Goal: Information Seeking & Learning: Understand process/instructions

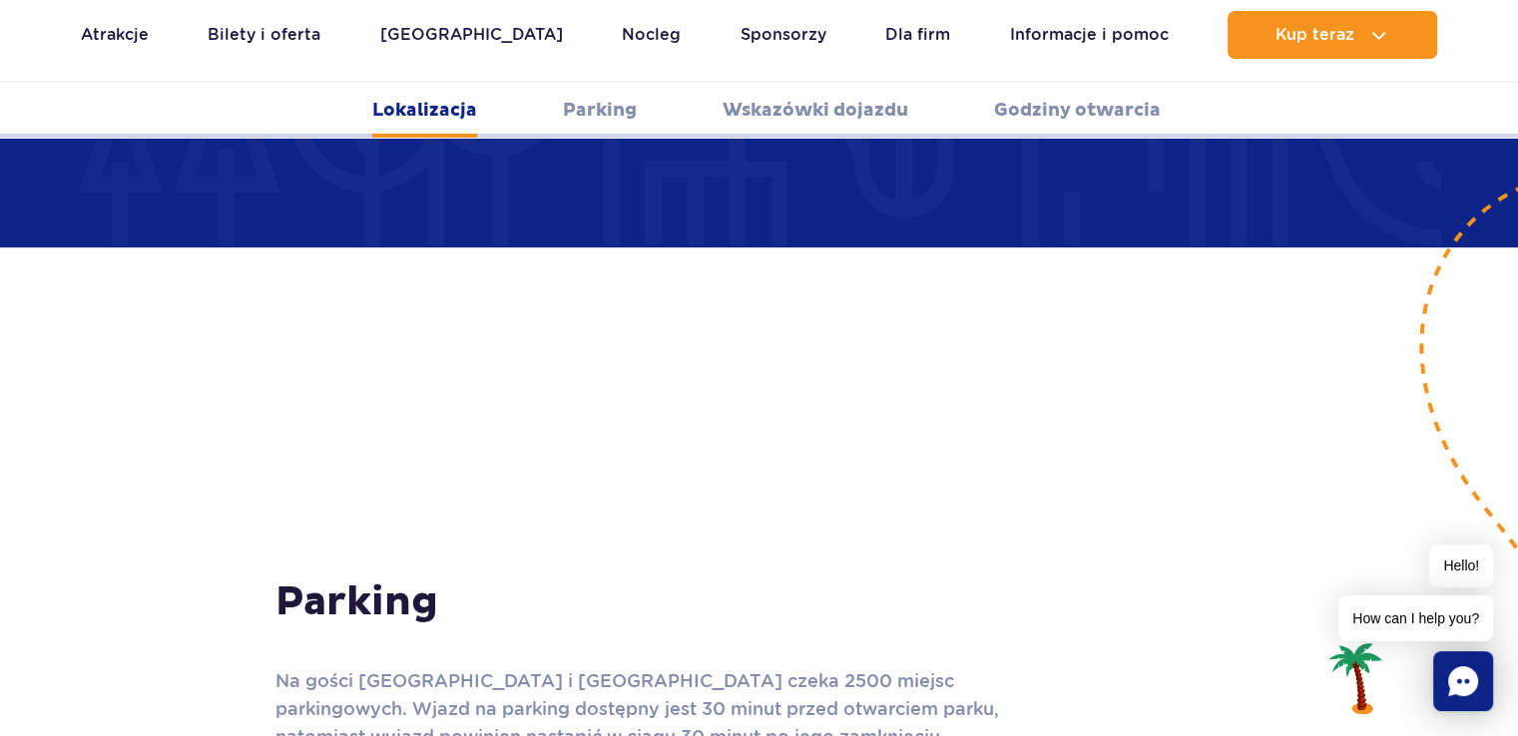
scroll to position [1397, 0]
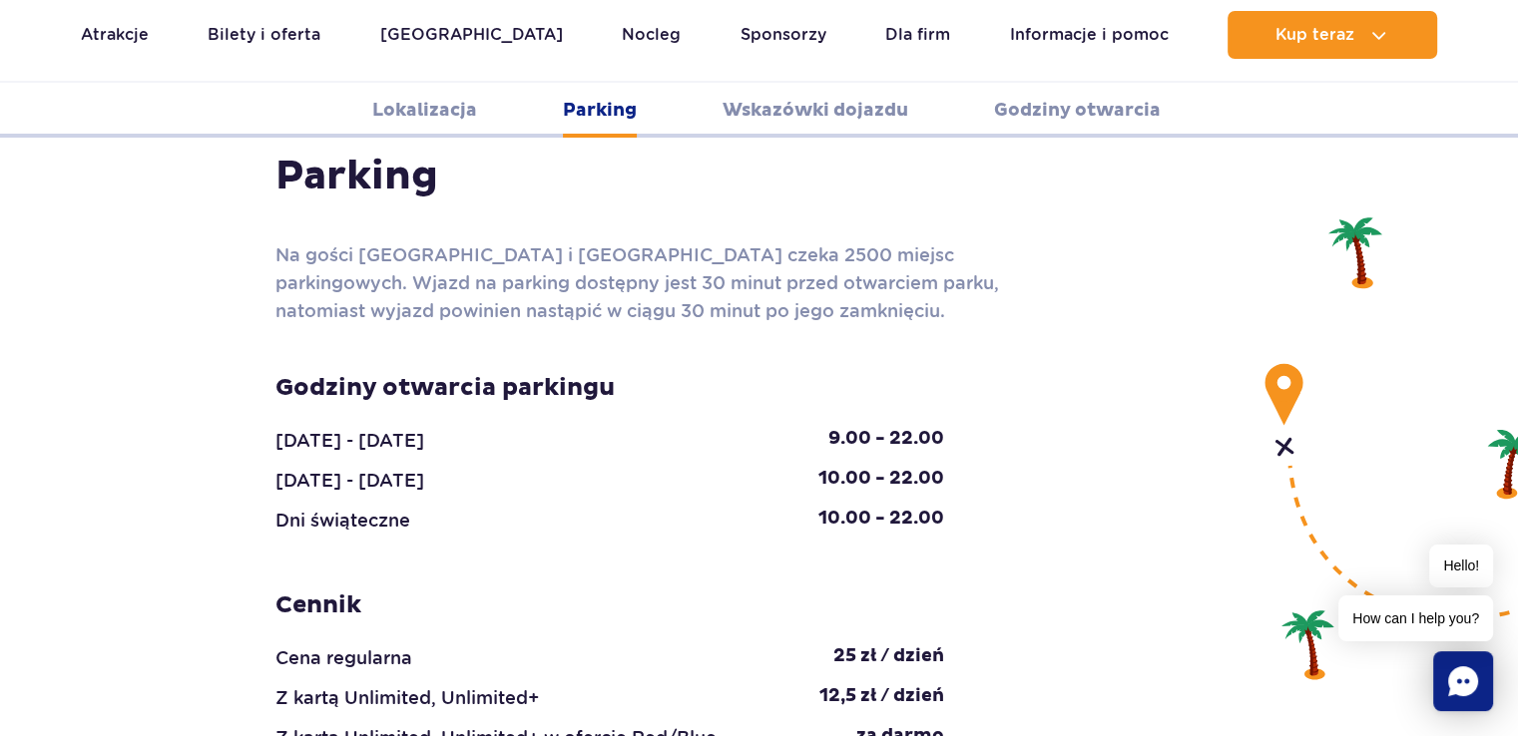
scroll to position [1896, 0]
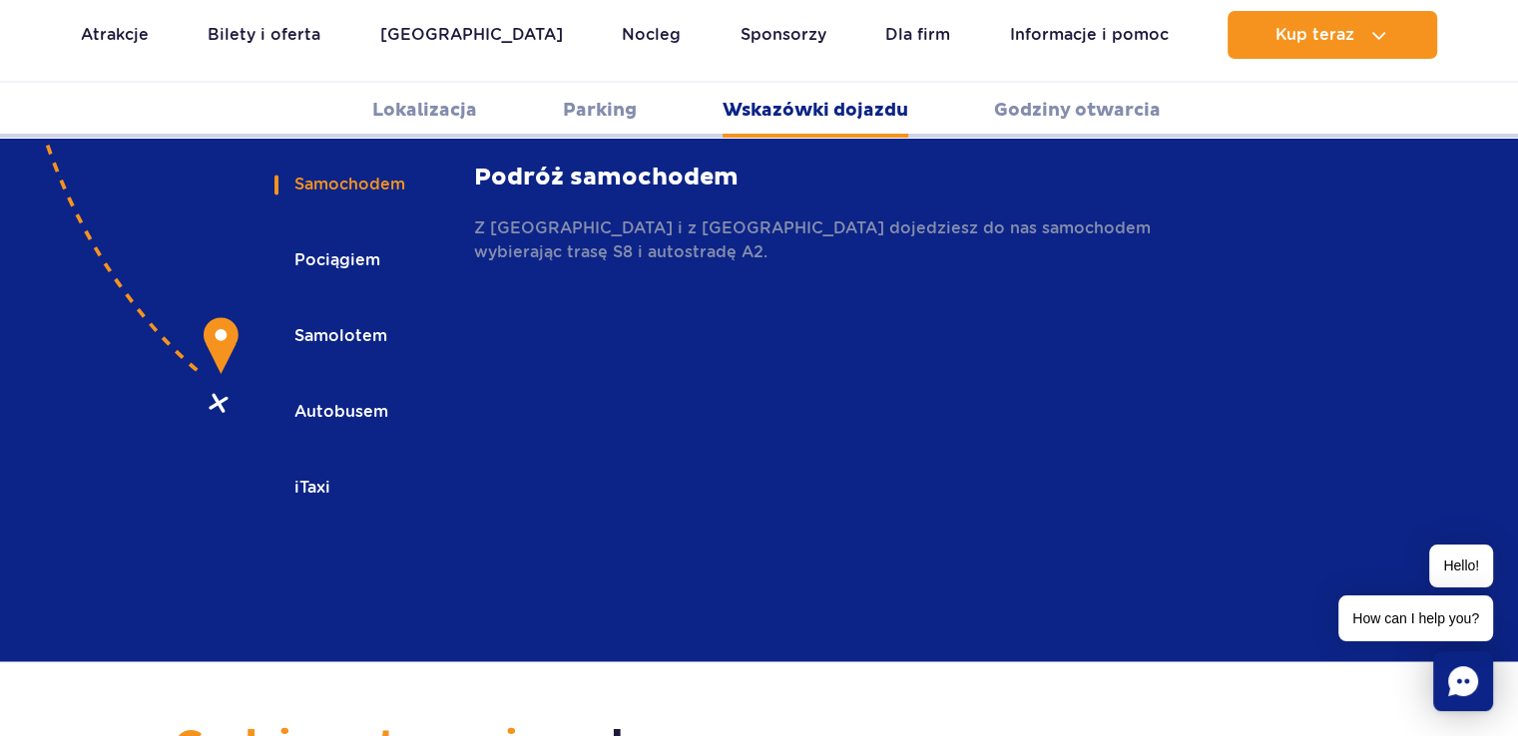
scroll to position [2794, 0]
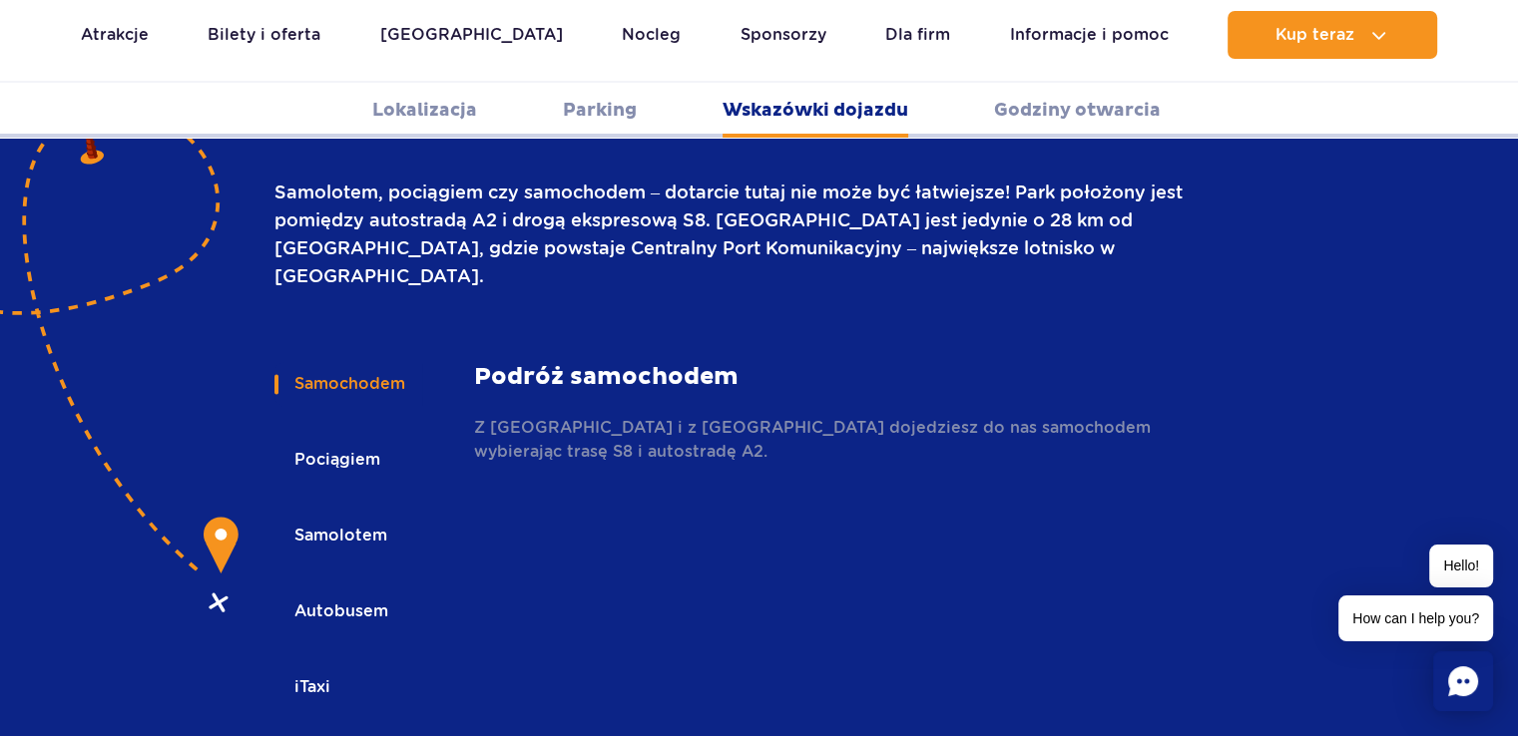
click at [342, 590] on button "Autobusem" at bounding box center [339, 612] width 131 height 44
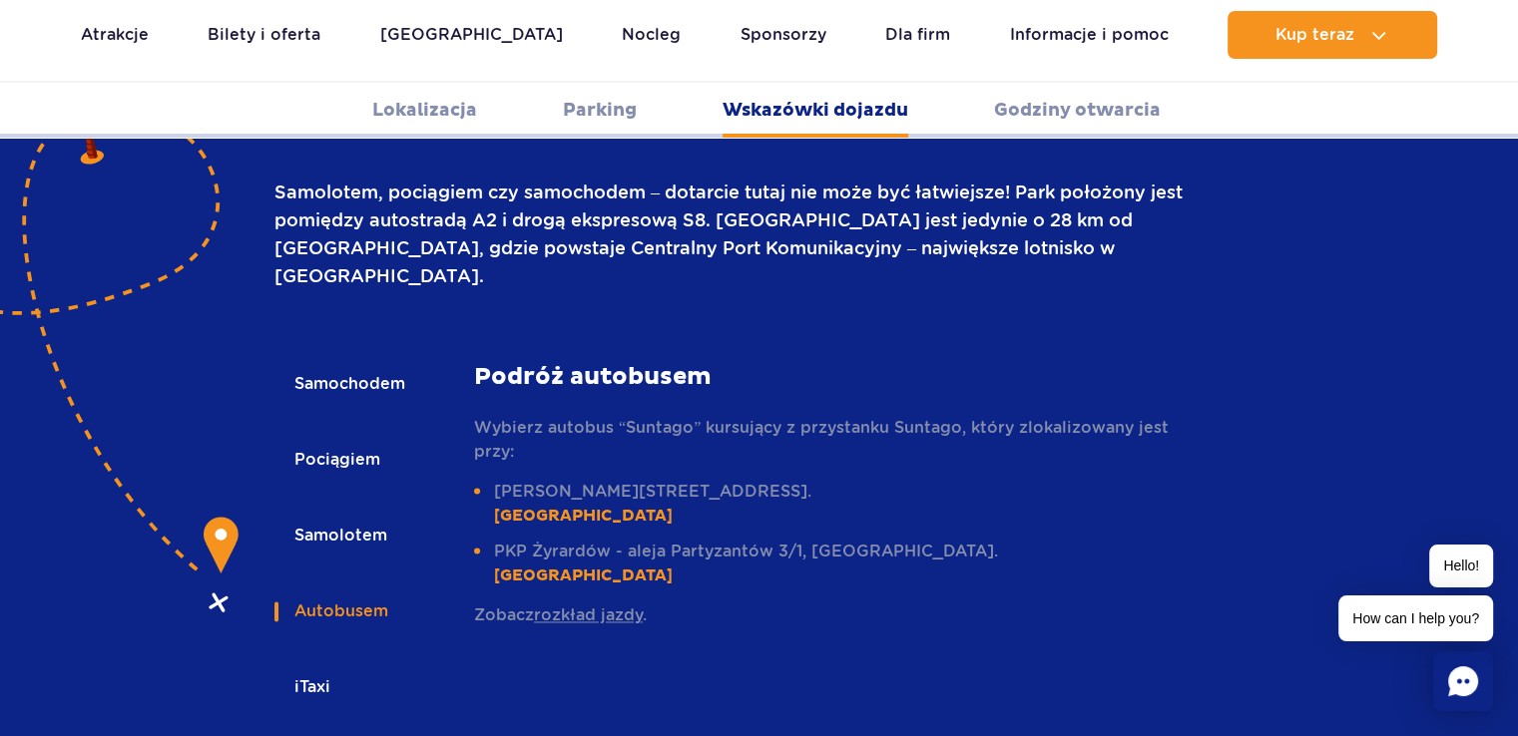
click at [311, 666] on button "iTaxi" at bounding box center [310, 688] width 73 height 44
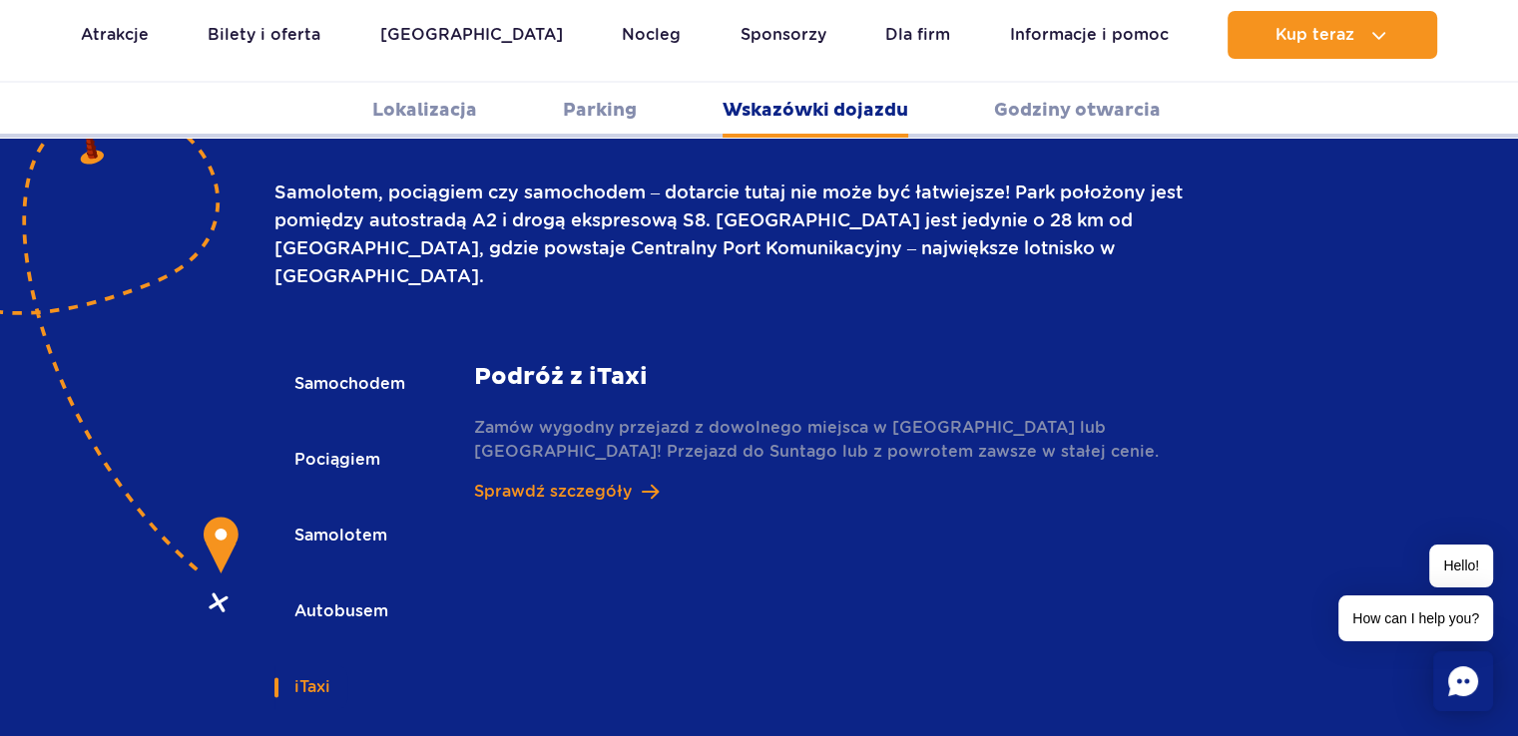
click at [333, 590] on button "Autobusem" at bounding box center [339, 612] width 131 height 44
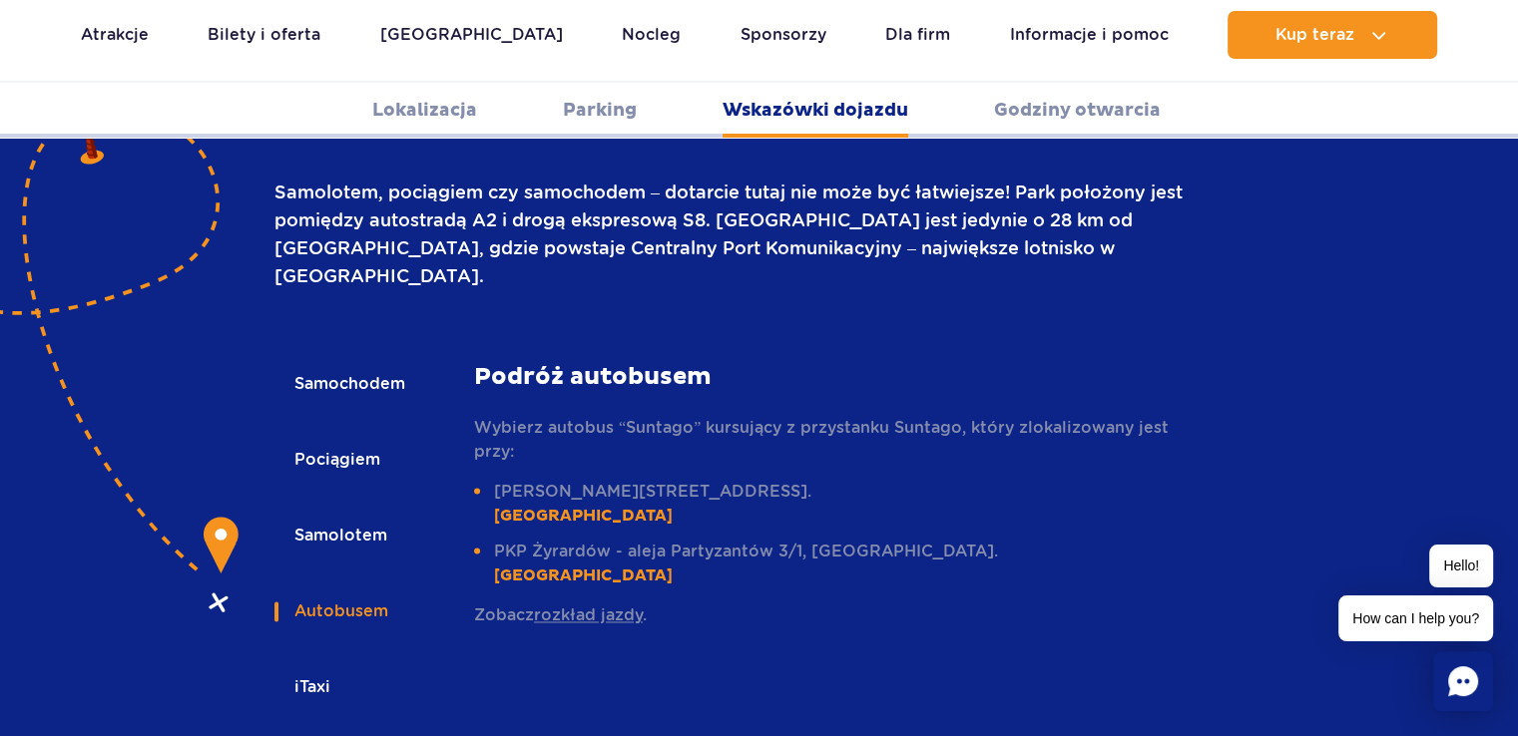
click at [322, 666] on button "iTaxi" at bounding box center [310, 688] width 73 height 44
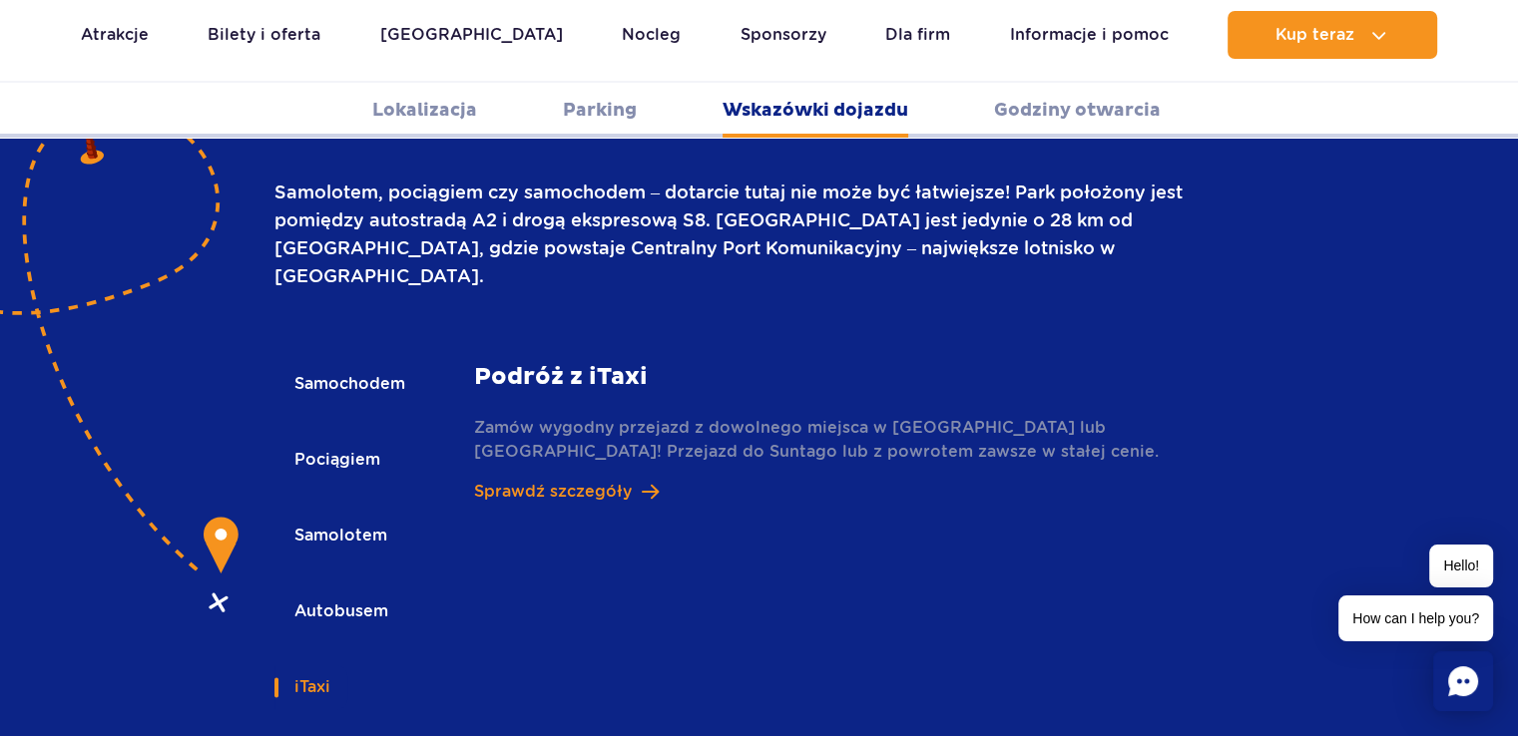
click at [337, 590] on button "Autobusem" at bounding box center [339, 612] width 131 height 44
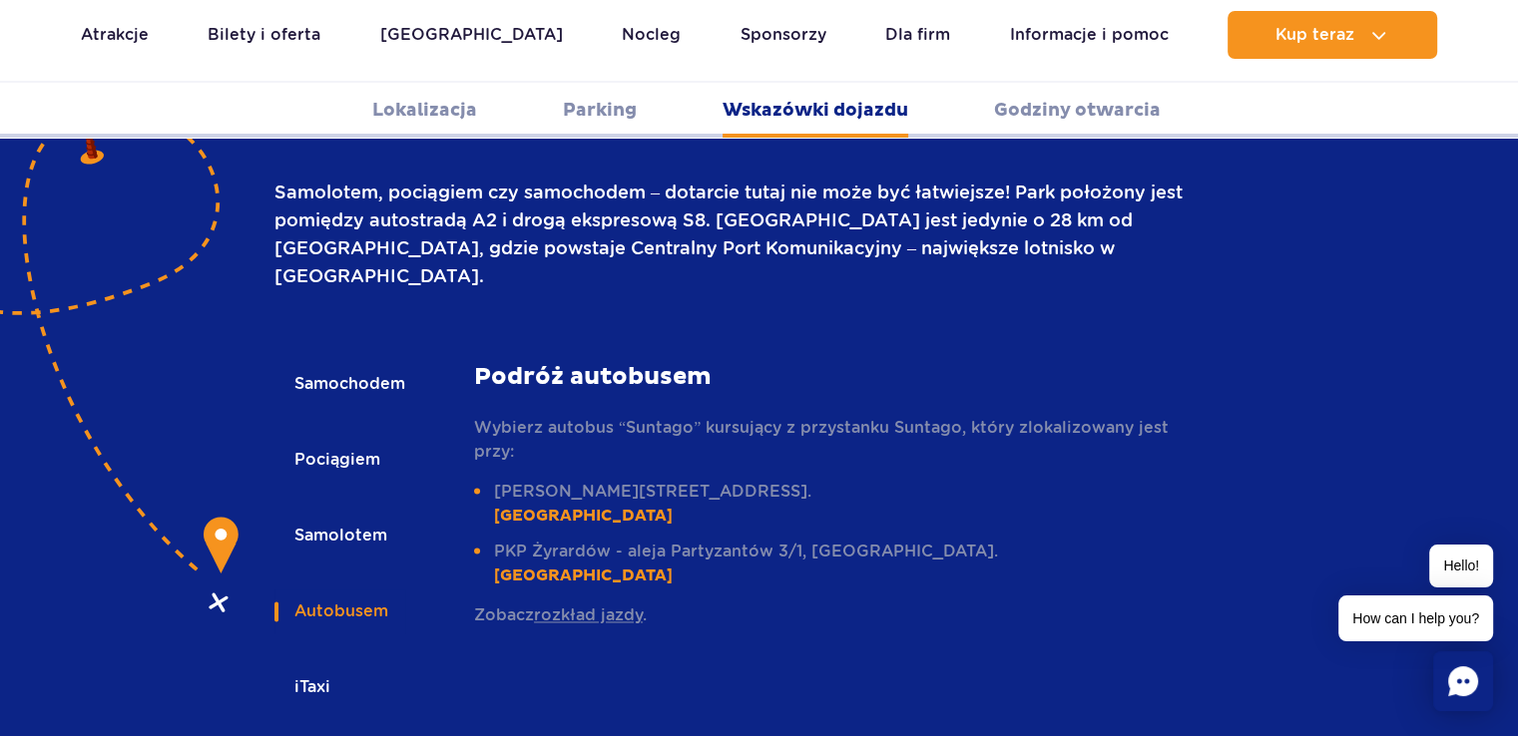
click at [754, 416] on p "Wybierz autobus “Suntago” kursujący z przystanku Suntago, który zlokalizowany j…" at bounding box center [833, 440] width 719 height 48
click at [363, 438] on button "Pociągiem" at bounding box center [335, 460] width 123 height 44
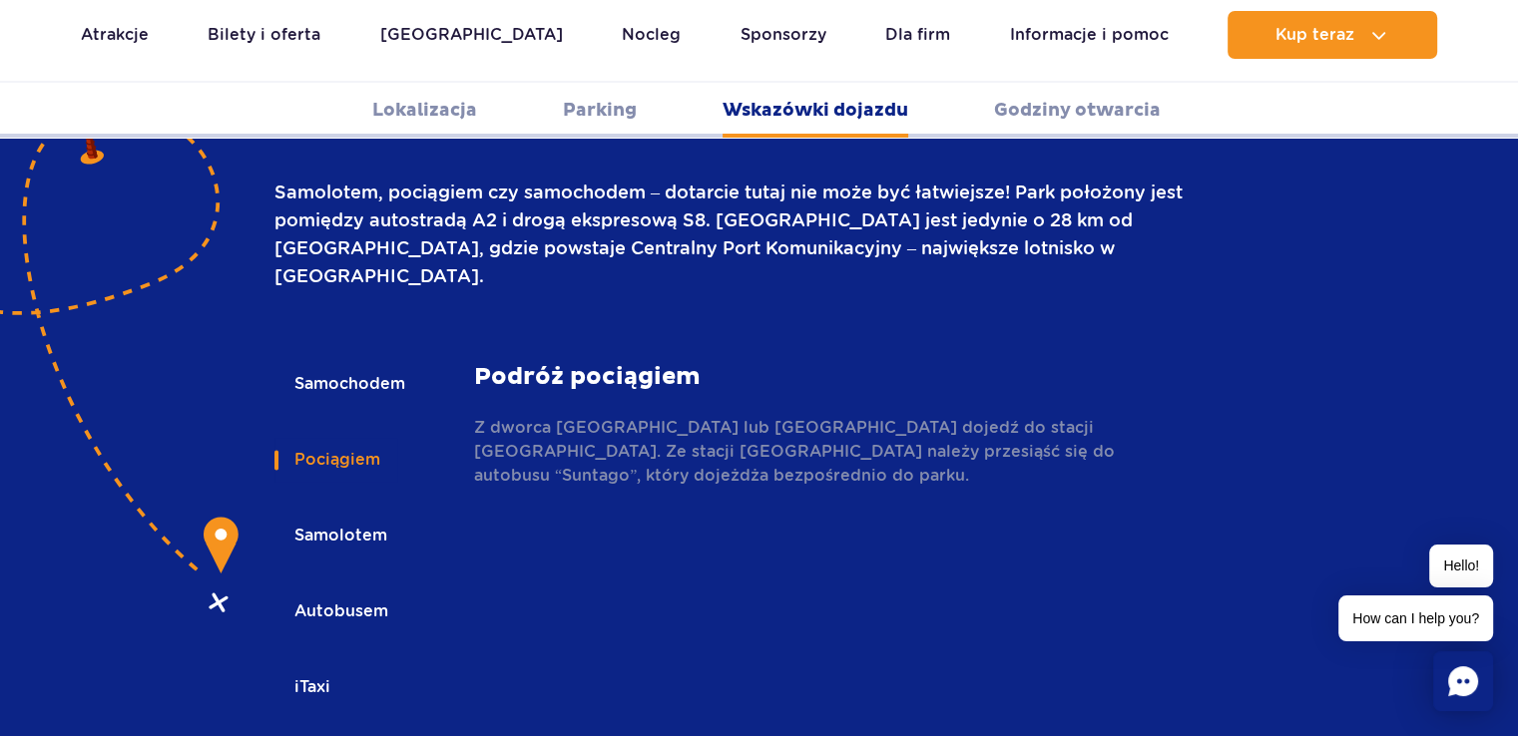
click at [352, 590] on button "Autobusem" at bounding box center [339, 612] width 131 height 44
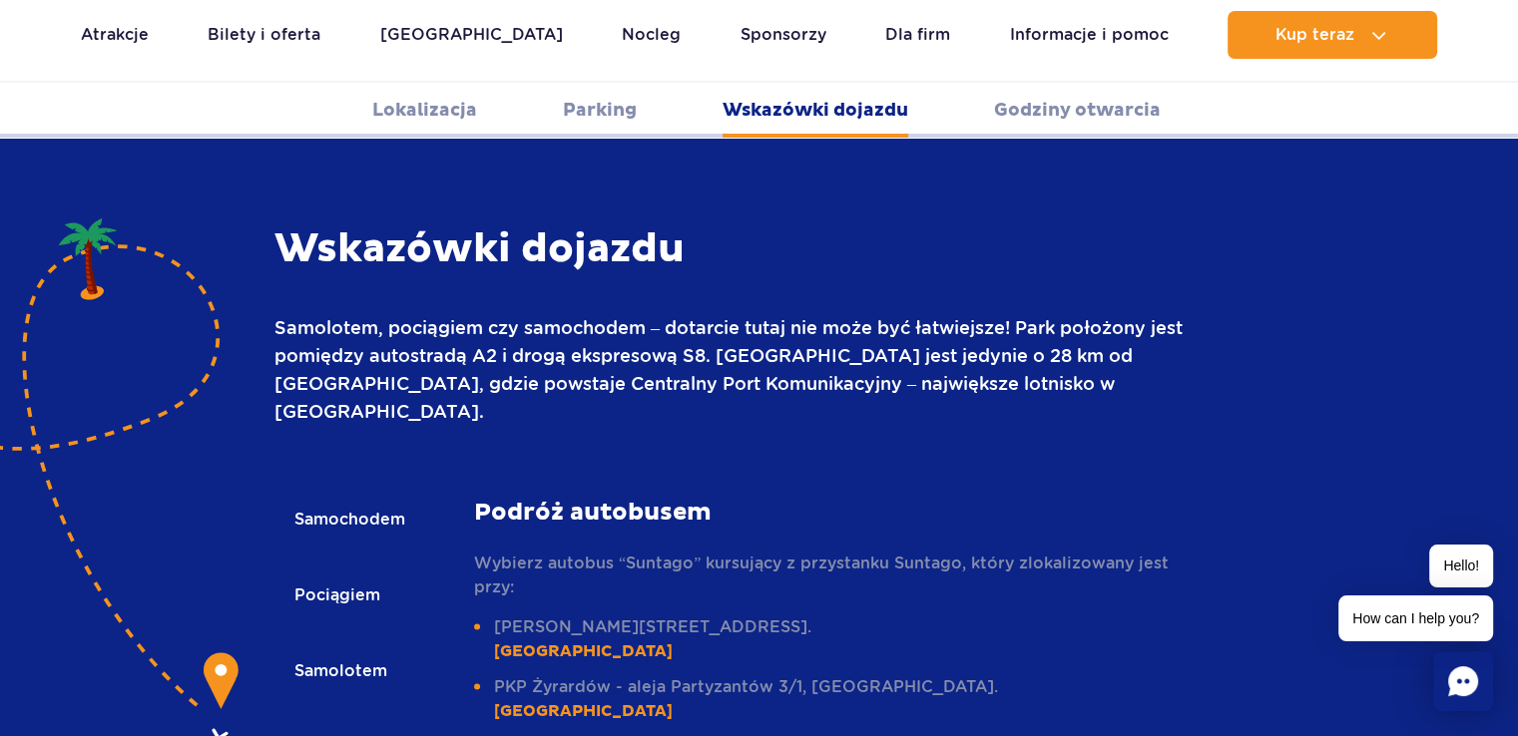
scroll to position [2694, 0]
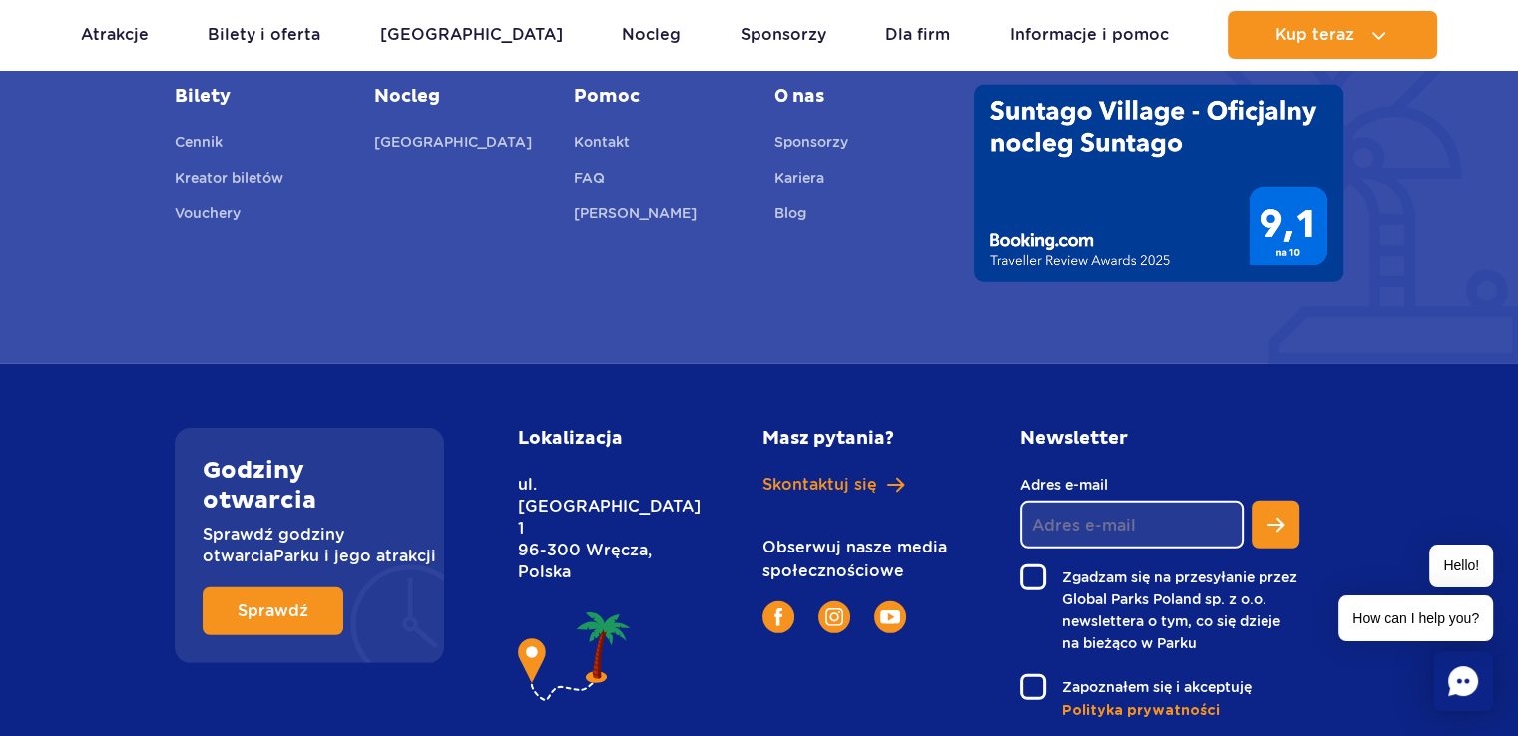
scroll to position [5584, 0]
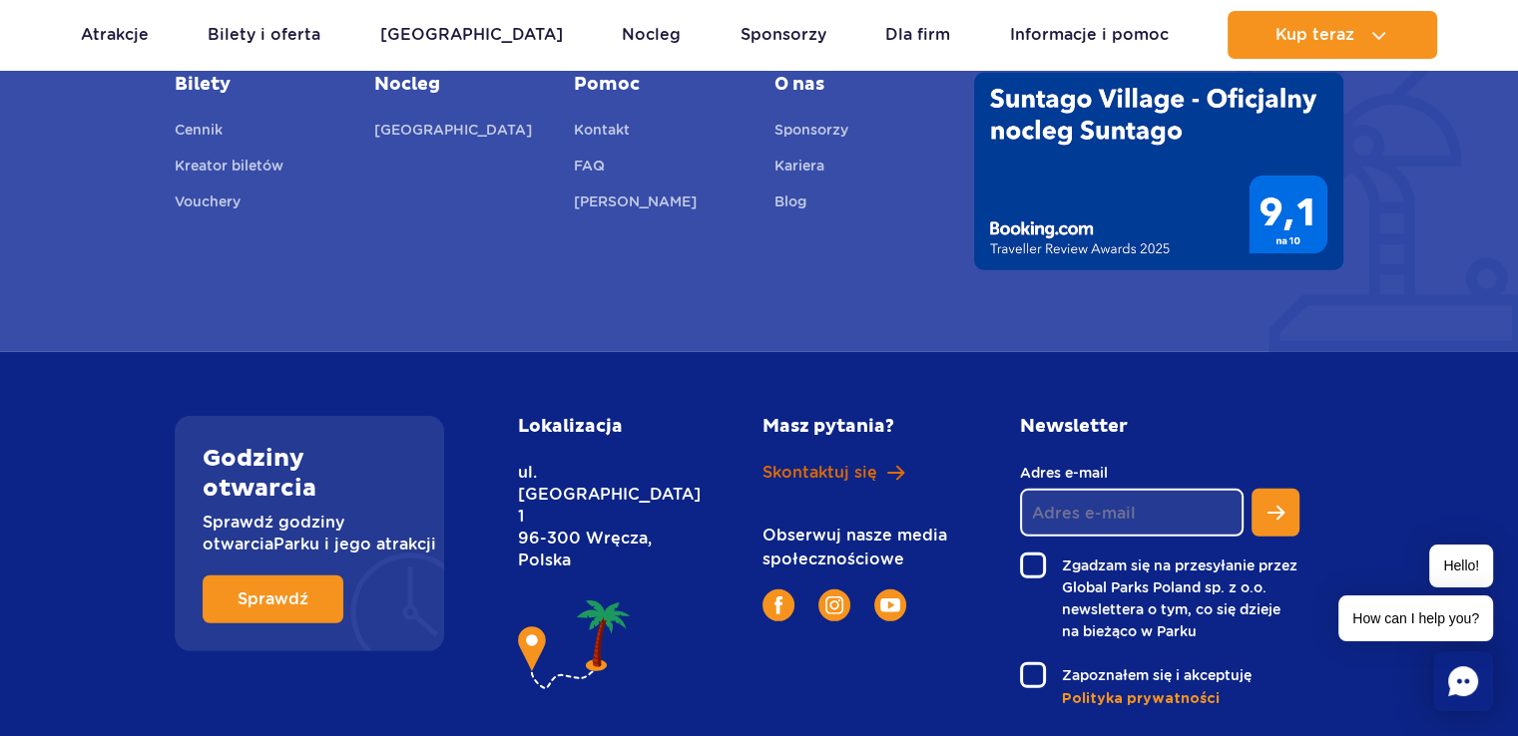
click at [802, 462] on span "Skontaktuj się" at bounding box center [819, 473] width 115 height 22
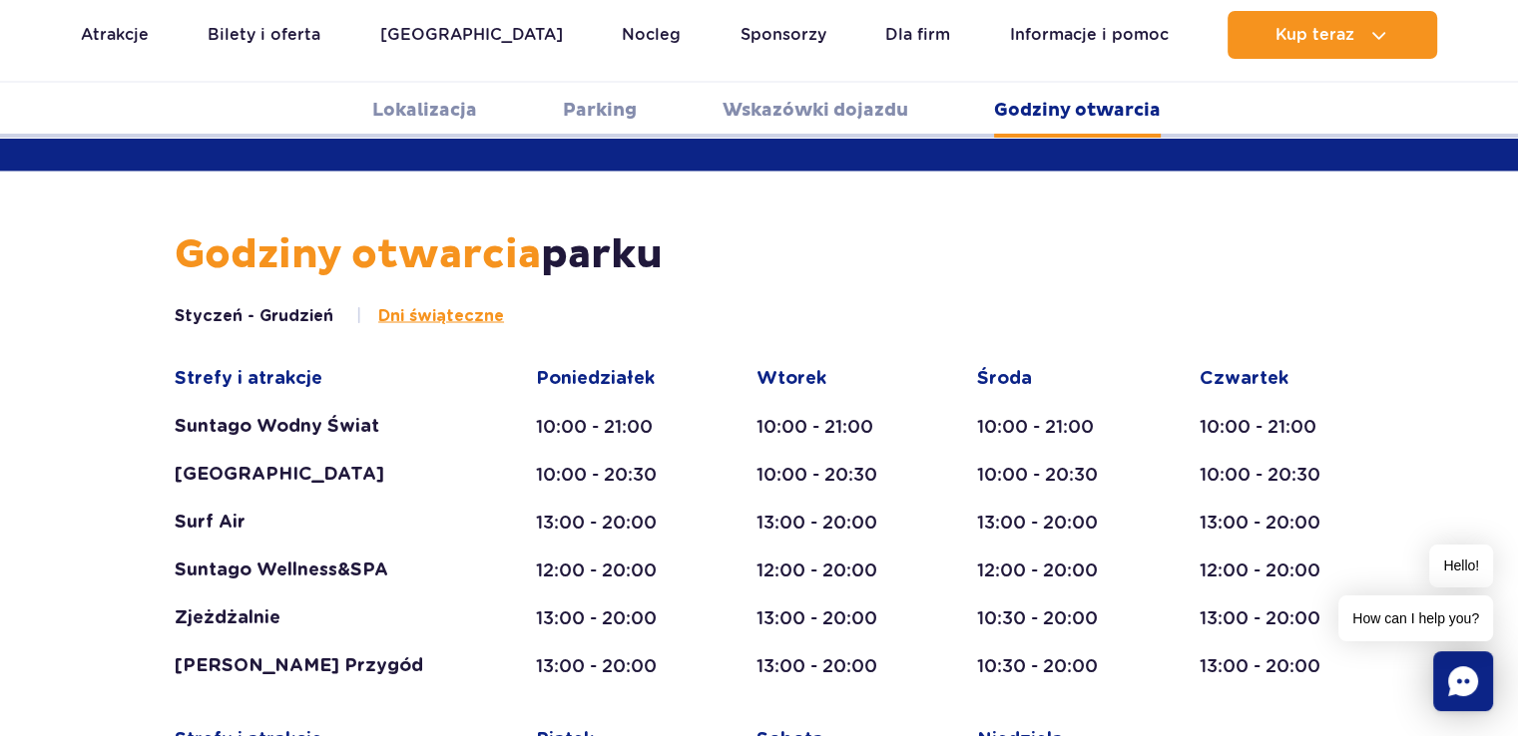
scroll to position [3453, 0]
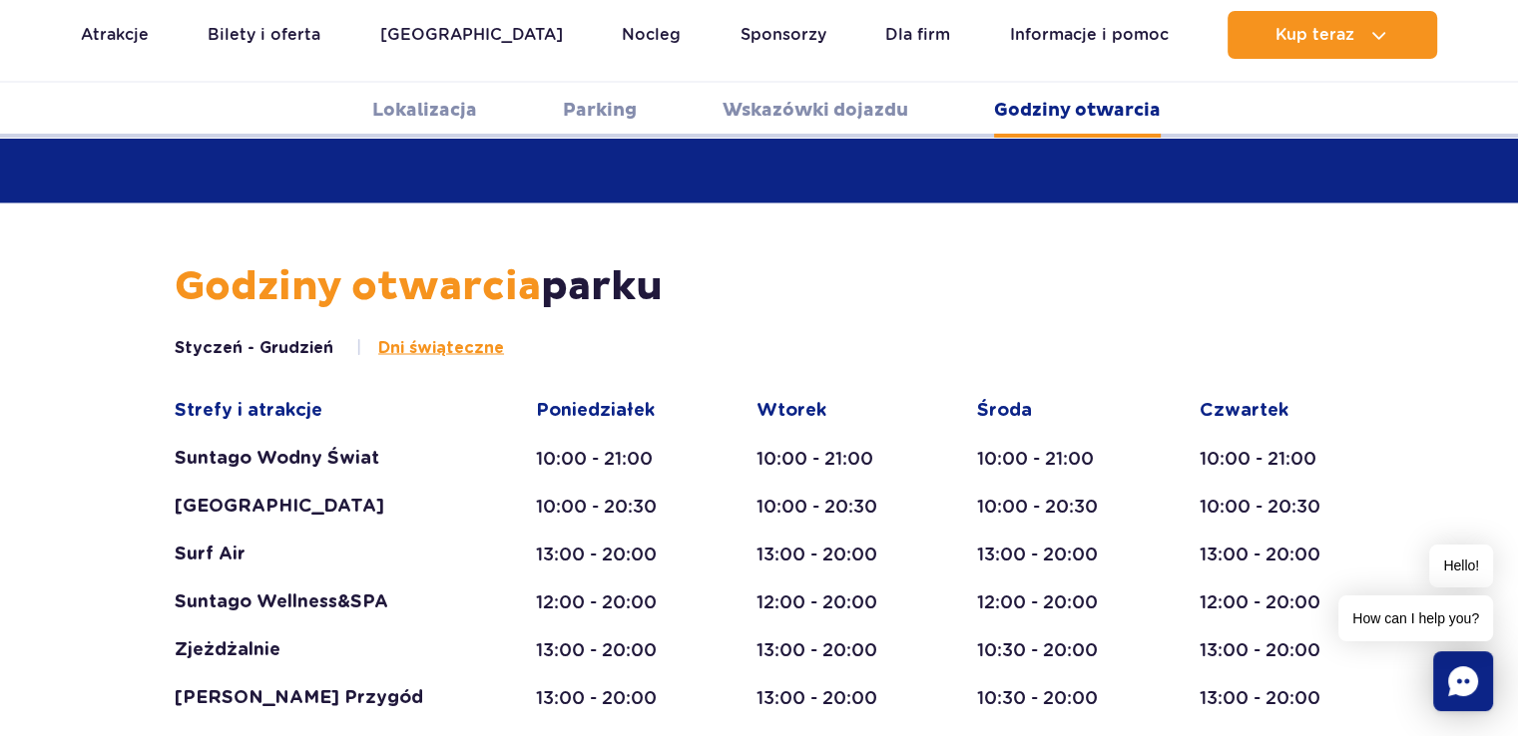
click at [411, 336] on span "Dni świąteczne" at bounding box center [441, 347] width 126 height 22
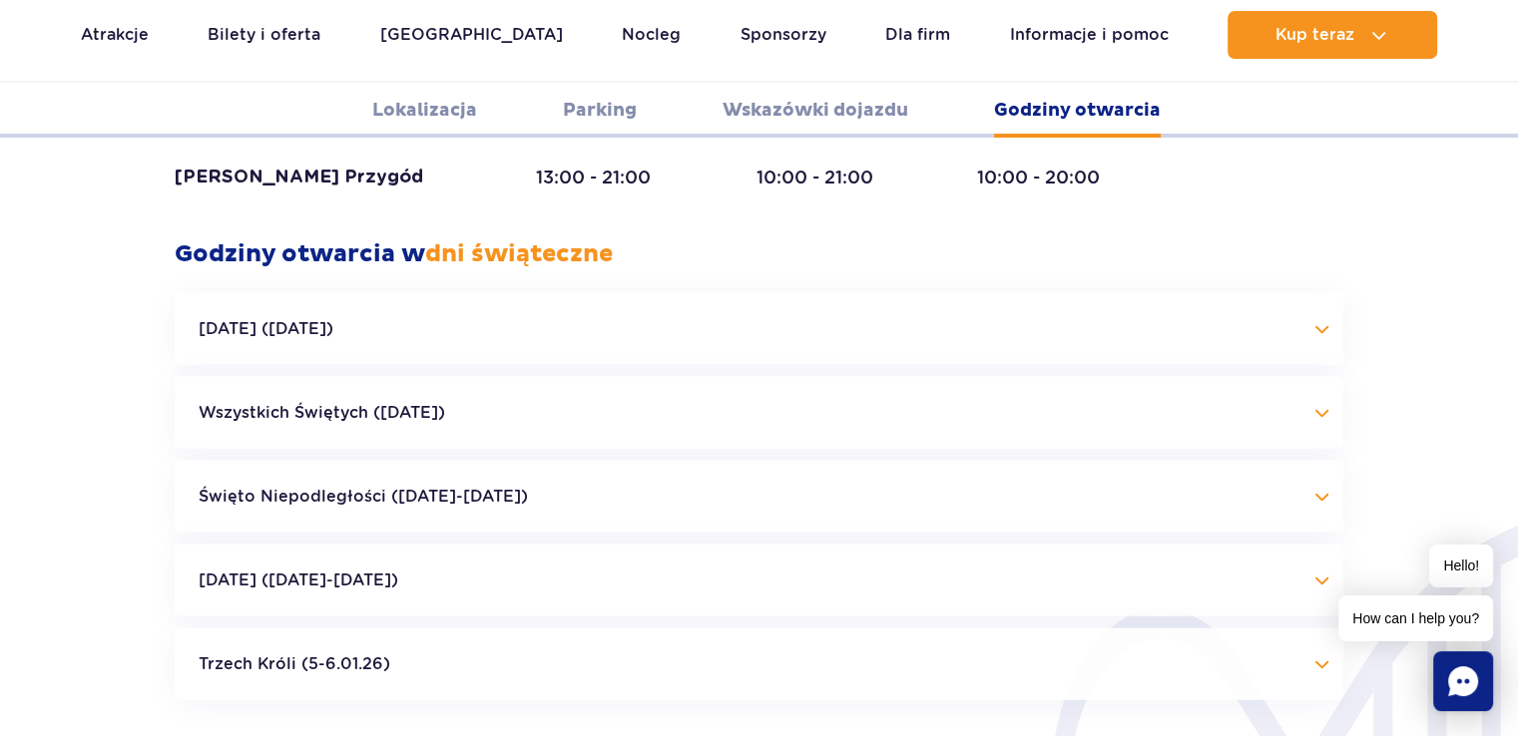
scroll to position [4234, 0]
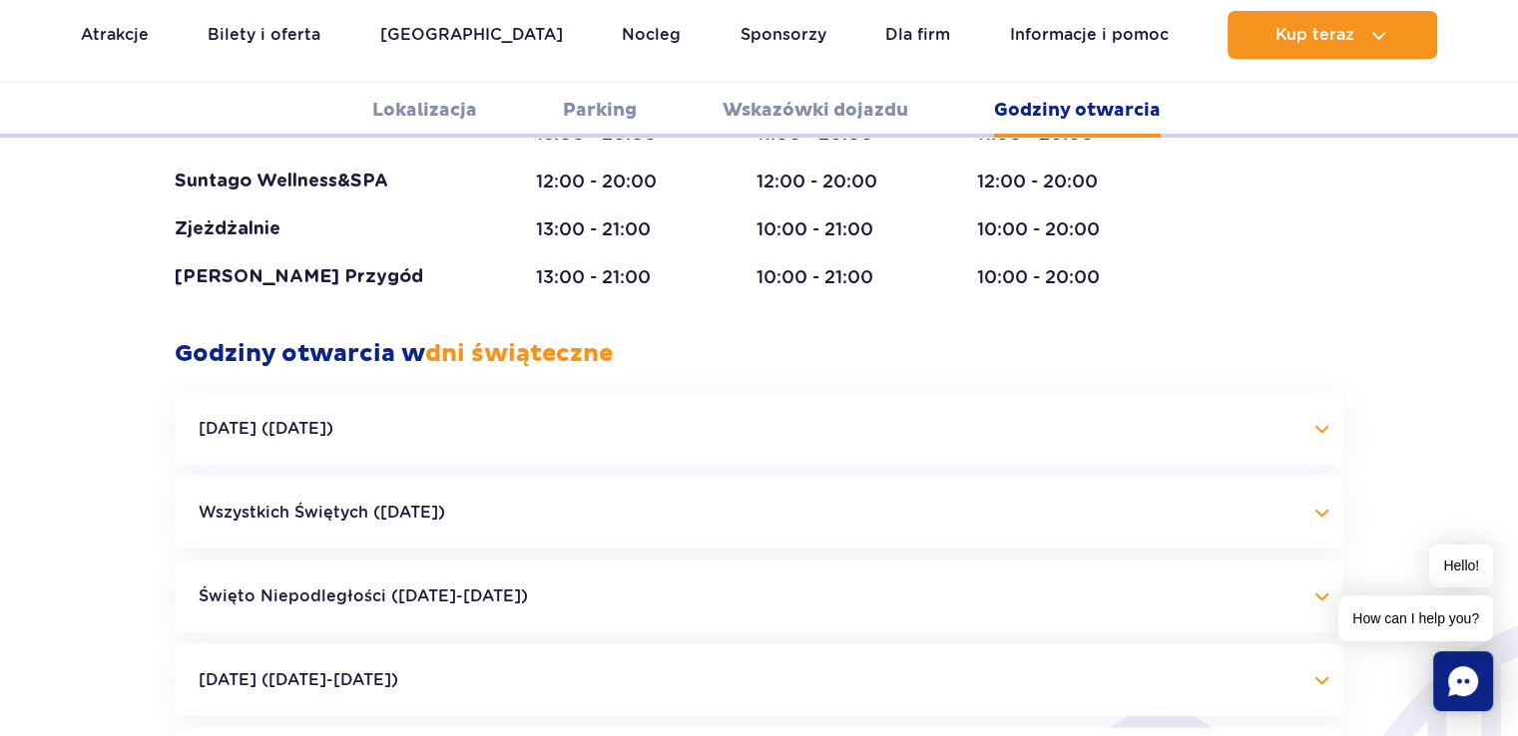
click at [639, 393] on button "[DATE] ([DATE])" at bounding box center [759, 429] width 1169 height 72
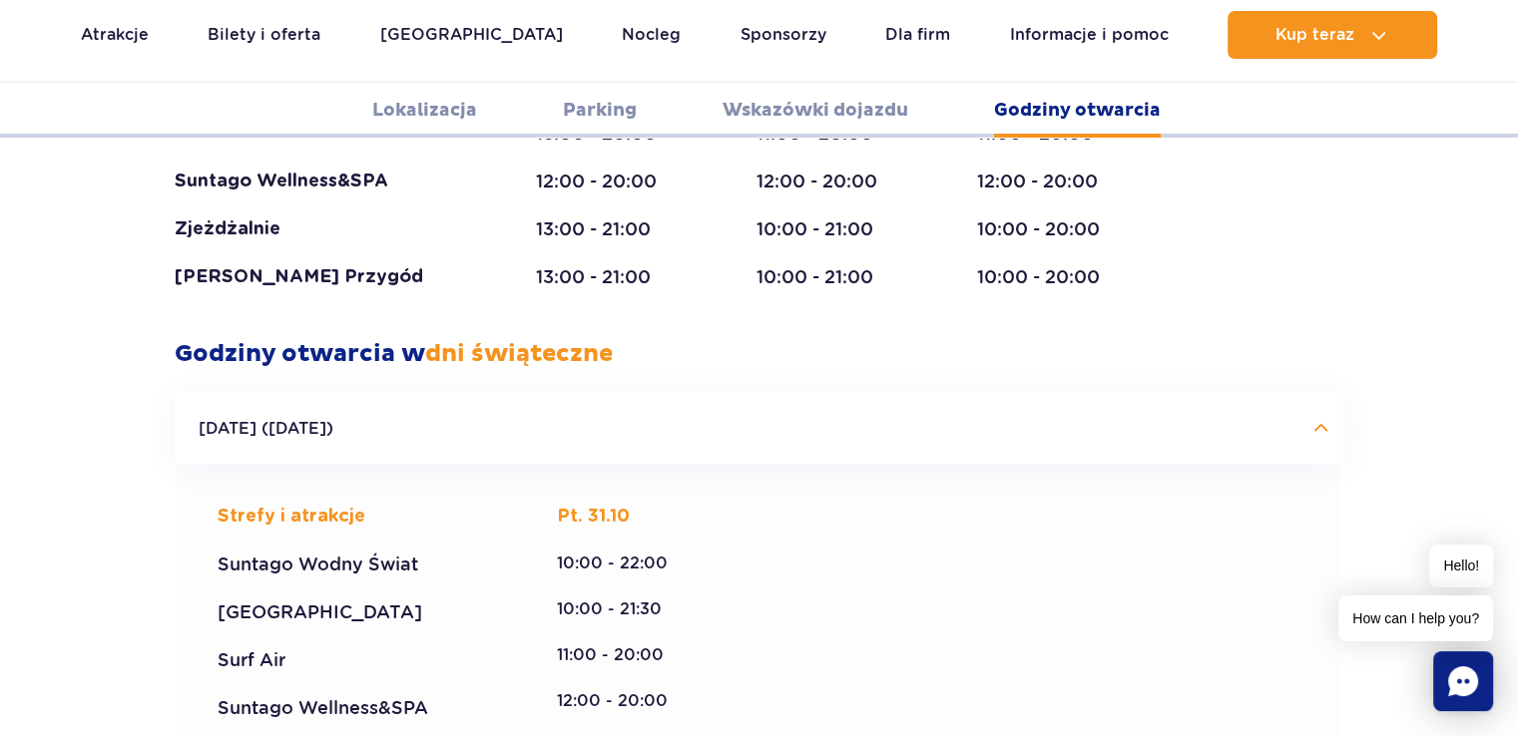
click at [639, 393] on button "[DATE] ([DATE])" at bounding box center [759, 429] width 1169 height 72
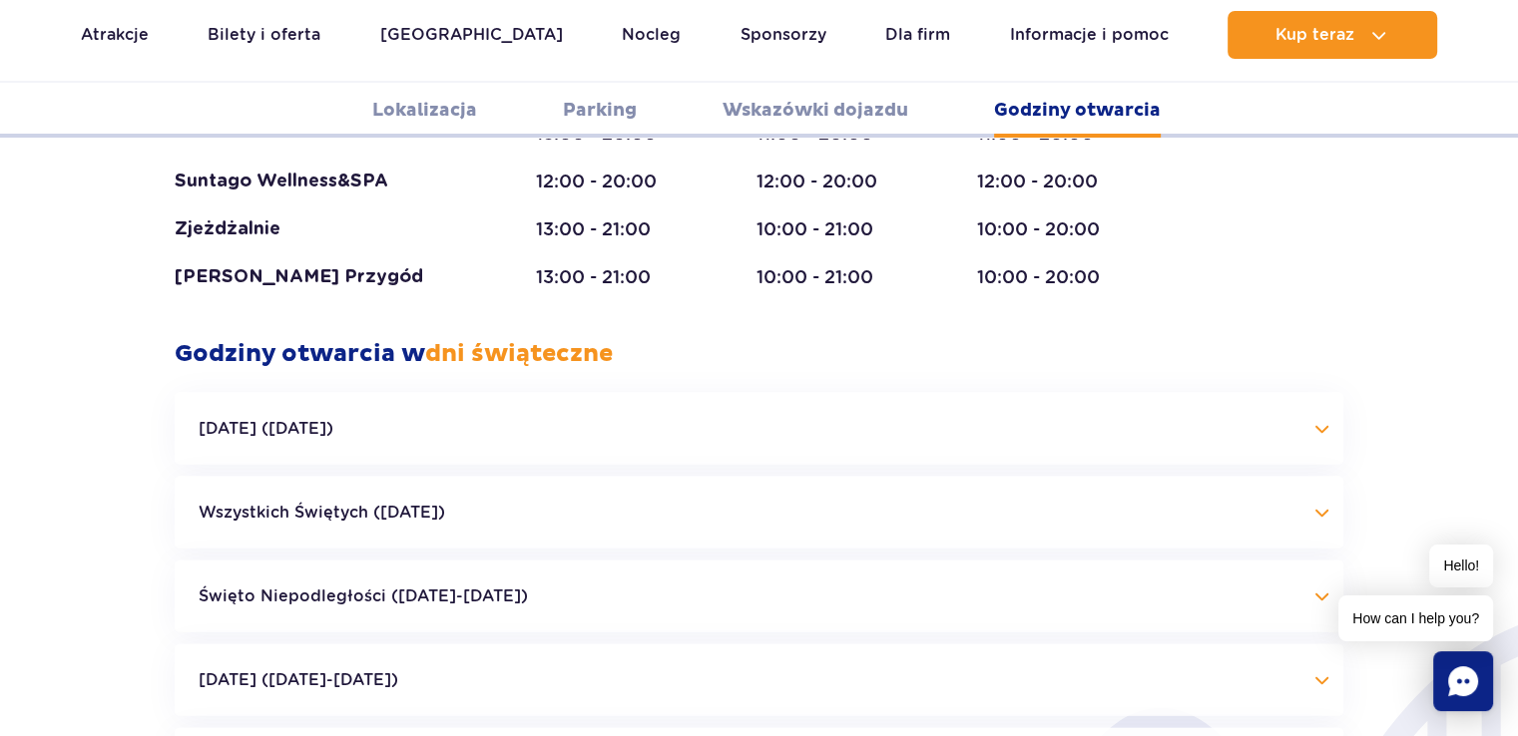
click at [641, 393] on button "[DATE] ([DATE])" at bounding box center [759, 429] width 1169 height 72
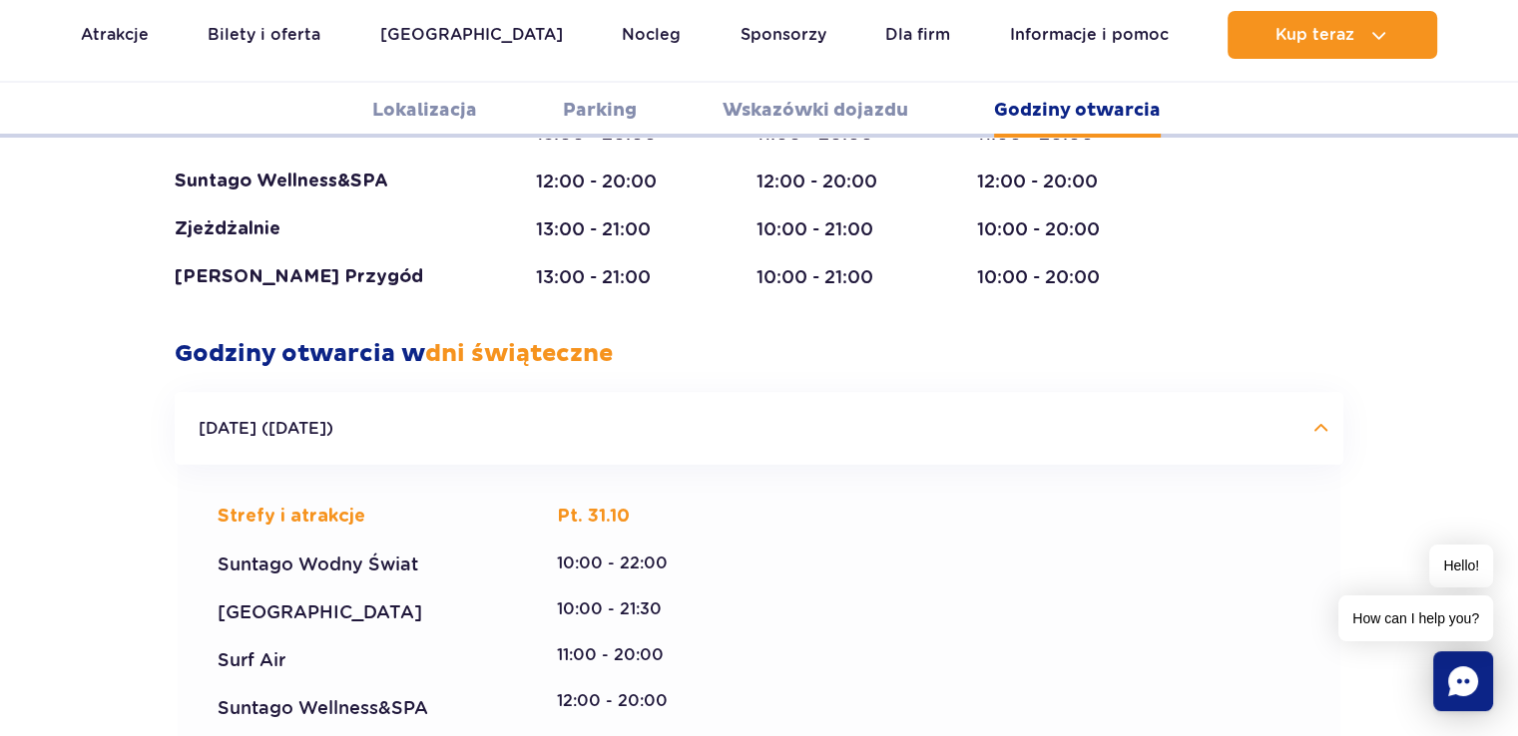
click at [646, 393] on button "[DATE] ([DATE])" at bounding box center [759, 429] width 1169 height 72
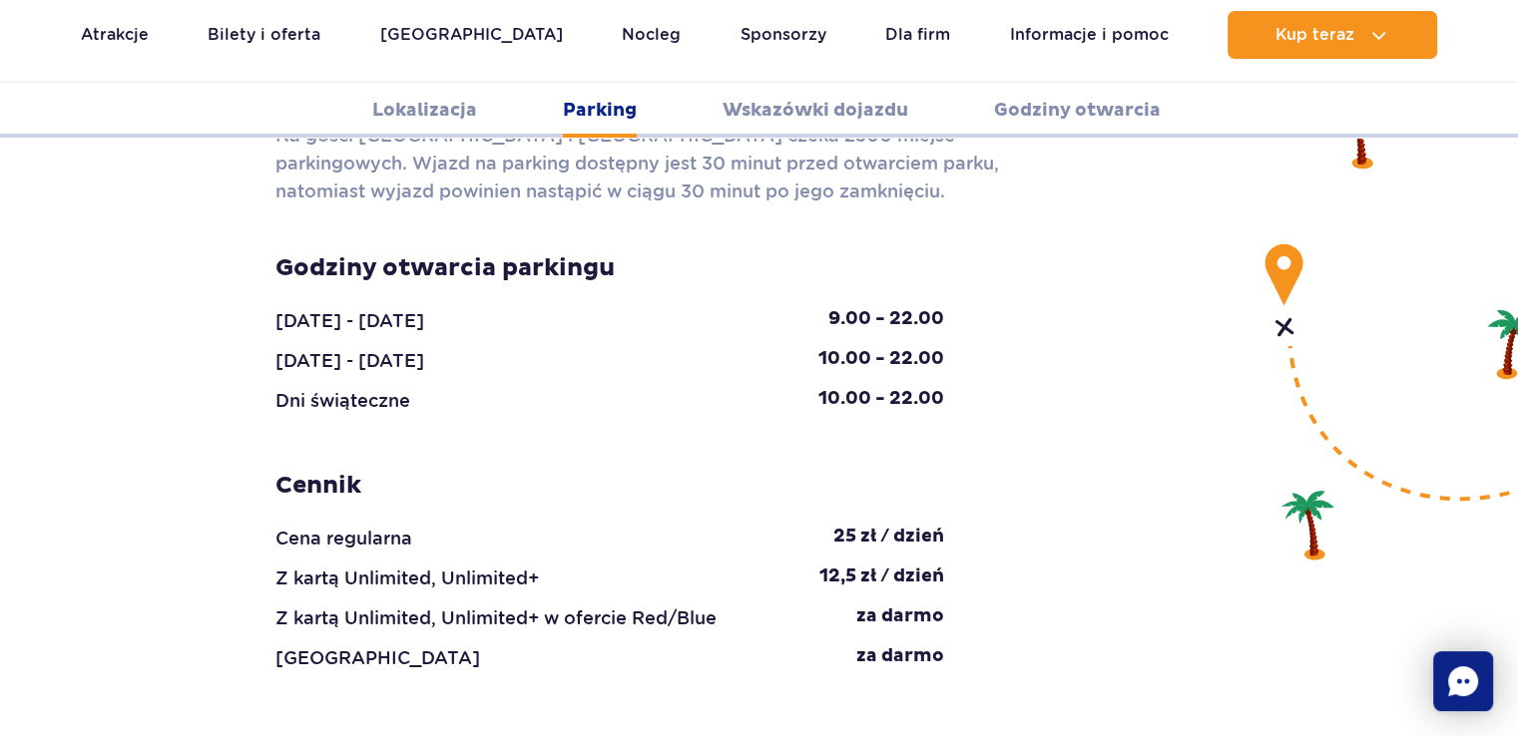
scroll to position [1939, 0]
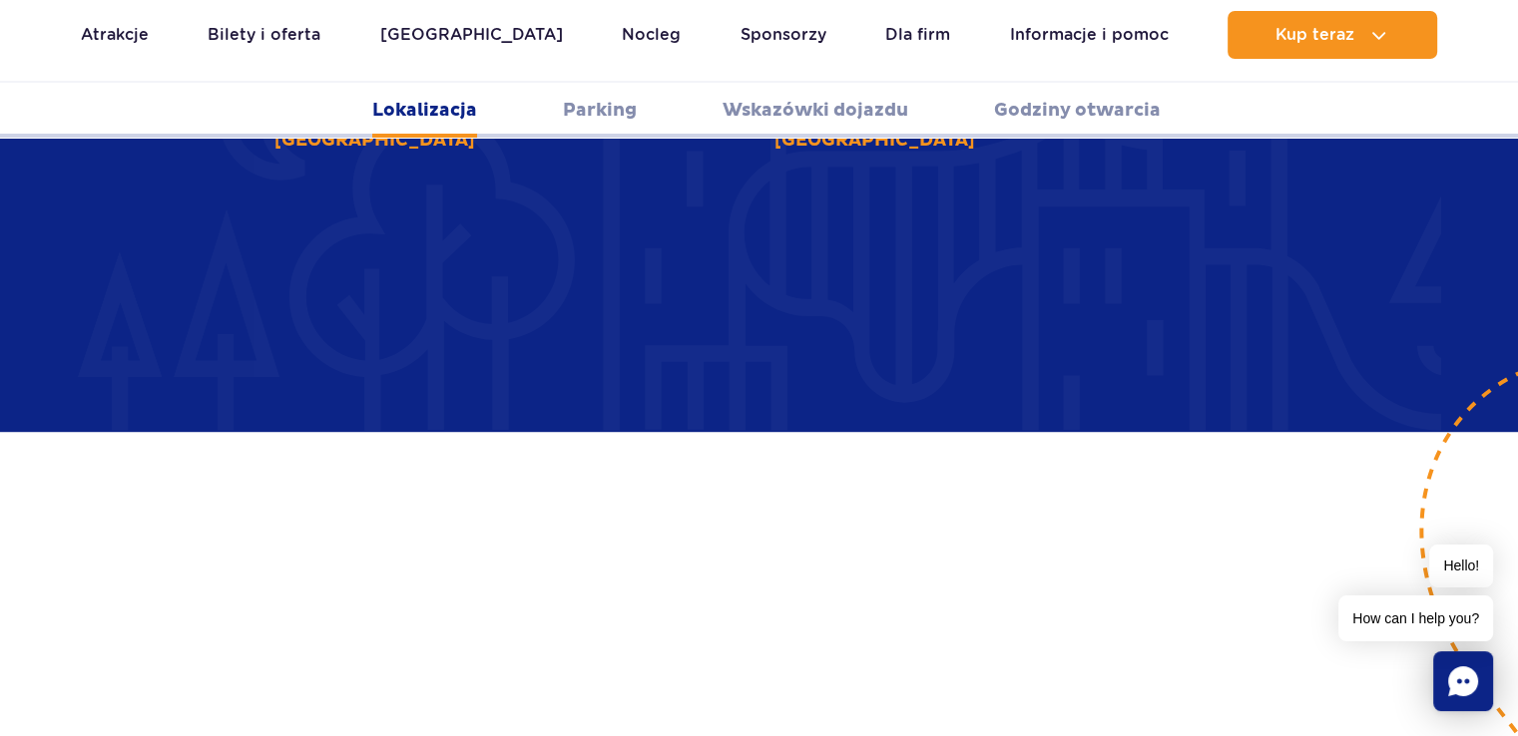
click at [795, 123] on link "Wskazówki dojazdu" at bounding box center [815, 110] width 186 height 55
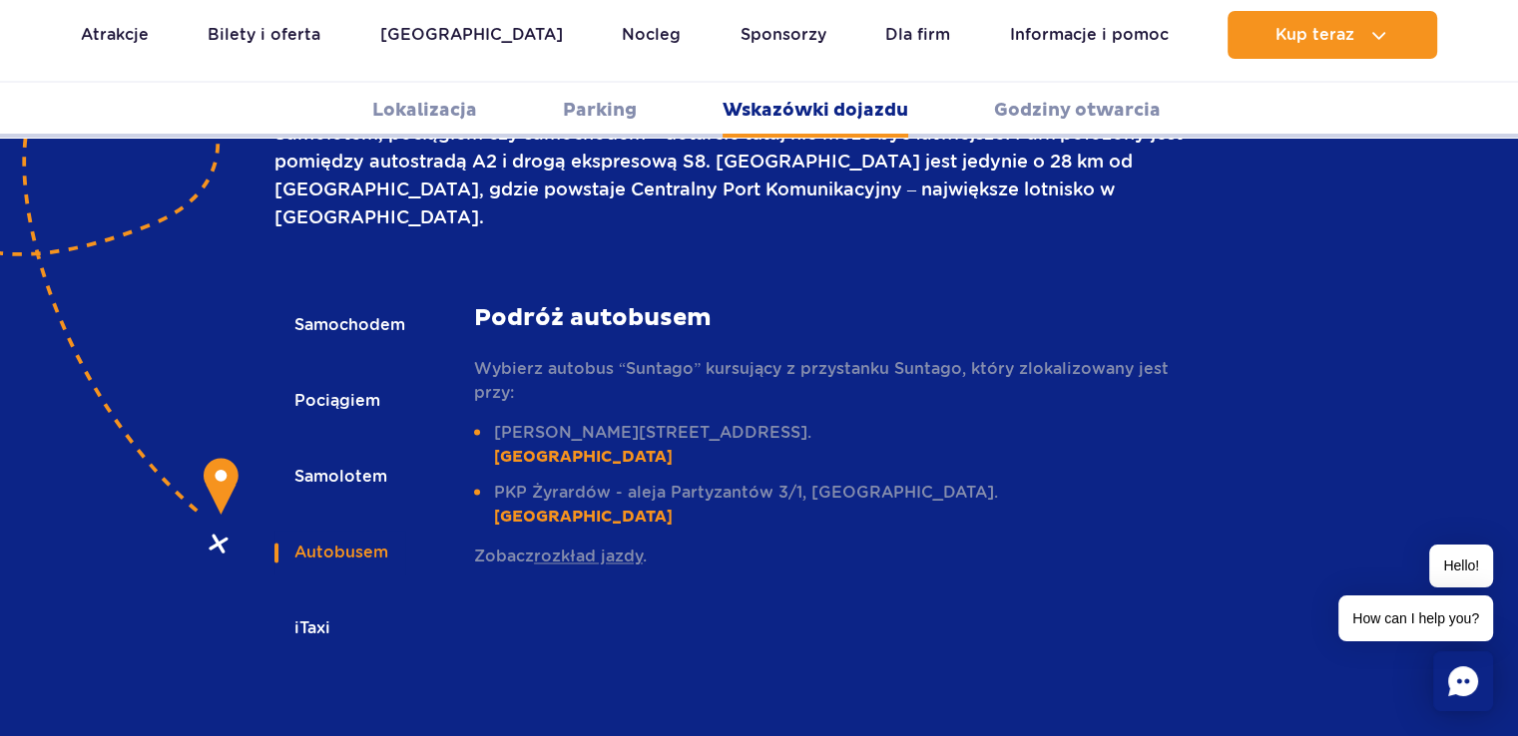
scroll to position [2854, 0]
drag, startPoint x: 495, startPoint y: 347, endPoint x: 674, endPoint y: 343, distance: 178.7
click at [674, 420] on li "[PERSON_NAME][STREET_ADDRESS]. [GEOGRAPHIC_DATA]" at bounding box center [833, 444] width 719 height 48
copy li "[PERSON_NAME][STREET_ADDRESS]"
